Goal: Task Accomplishment & Management: Manage account settings

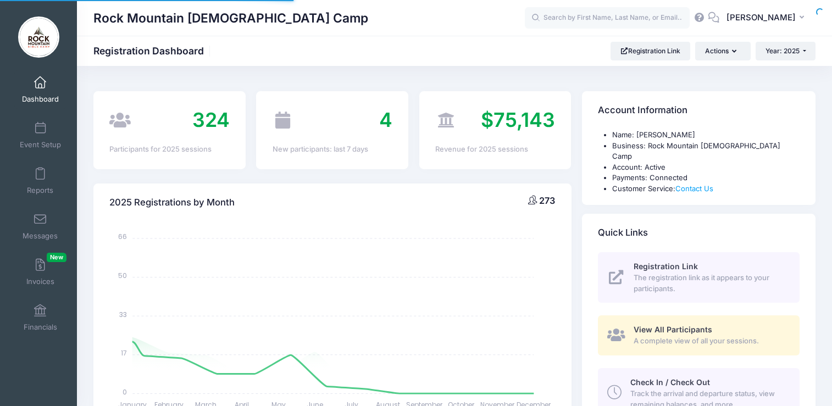
select select
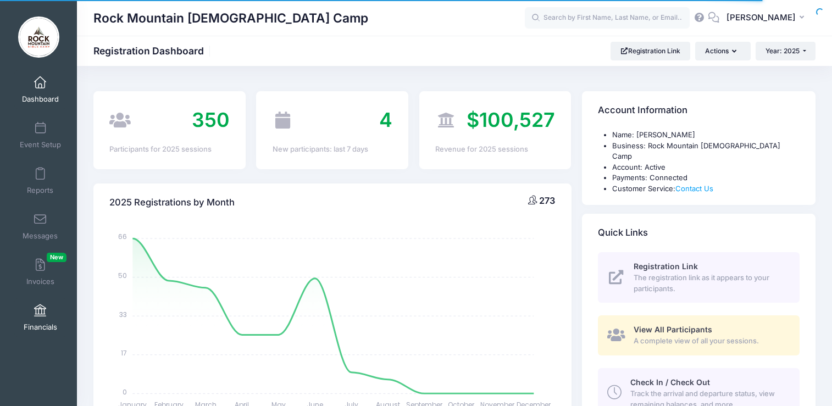
click at [40, 313] on span at bounding box center [40, 311] width 0 height 12
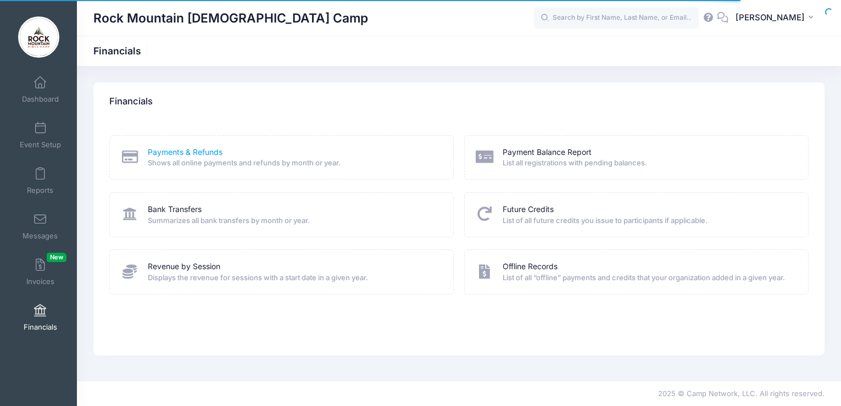
click at [166, 155] on link "Payments & Refunds" at bounding box center [185, 153] width 75 height 12
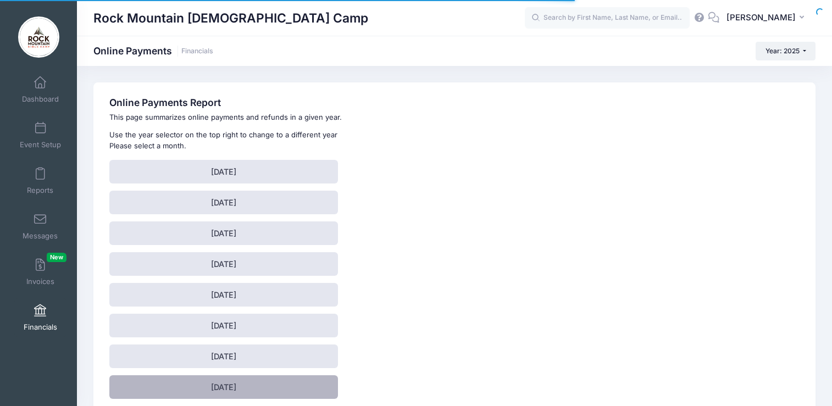
click at [244, 392] on link "August 2025" at bounding box center [223, 387] width 228 height 24
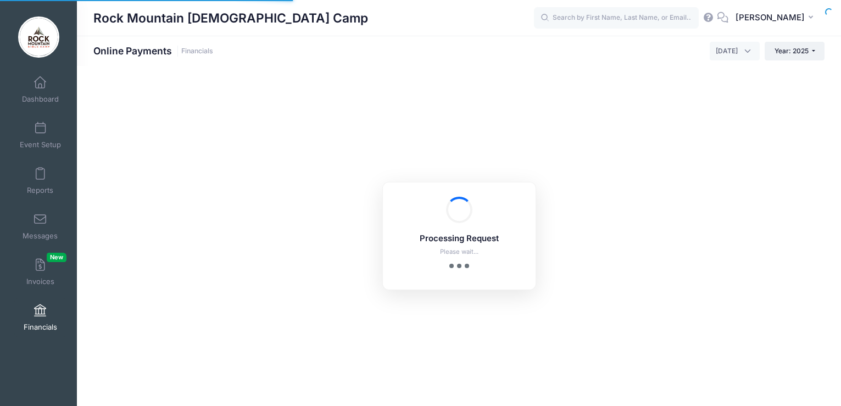
select select "10"
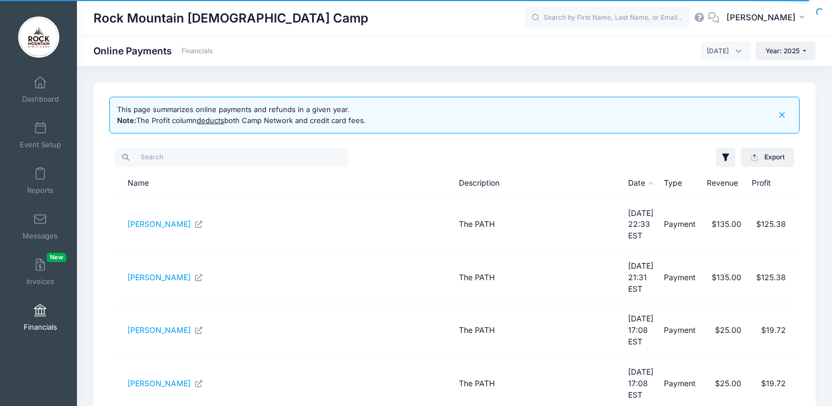
click at [622, 180] on th "Date" at bounding box center [640, 184] width 36 height 30
